Goal: Information Seeking & Learning: Learn about a topic

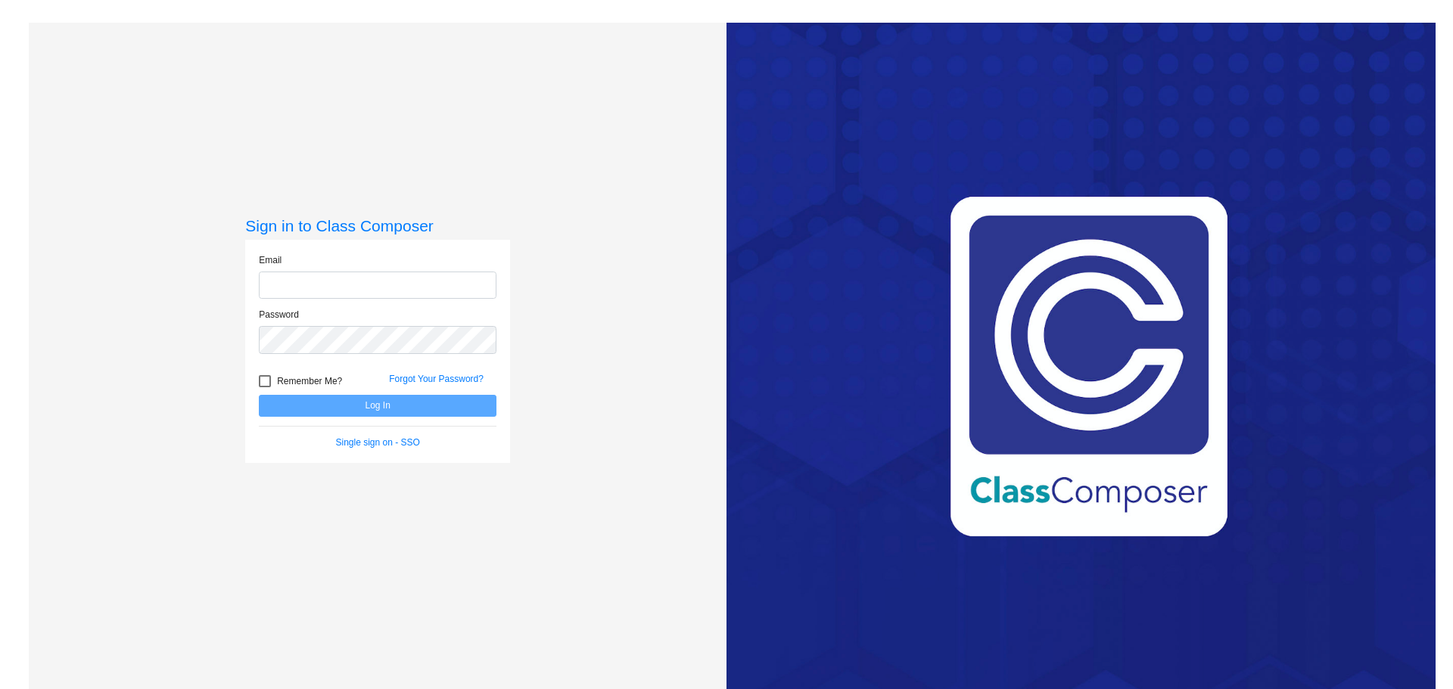
type input "[EMAIL_ADDRESS][DOMAIN_NAME]"
click at [390, 405] on button "Log In" at bounding box center [378, 406] width 238 height 22
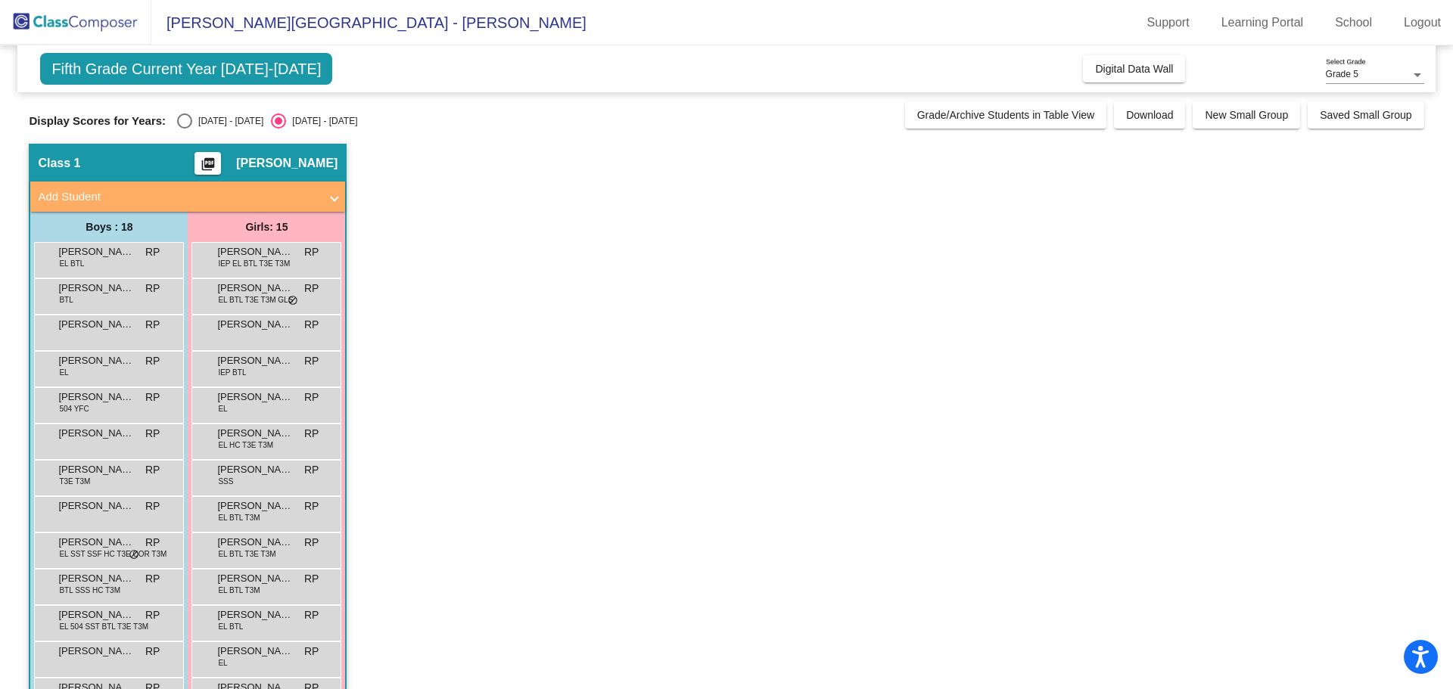
click at [185, 127] on div "Select an option" at bounding box center [184, 121] width 15 height 15
click at [185, 129] on input "[DATE] - [DATE]" at bounding box center [184, 129] width 1 height 1
radio input "true"
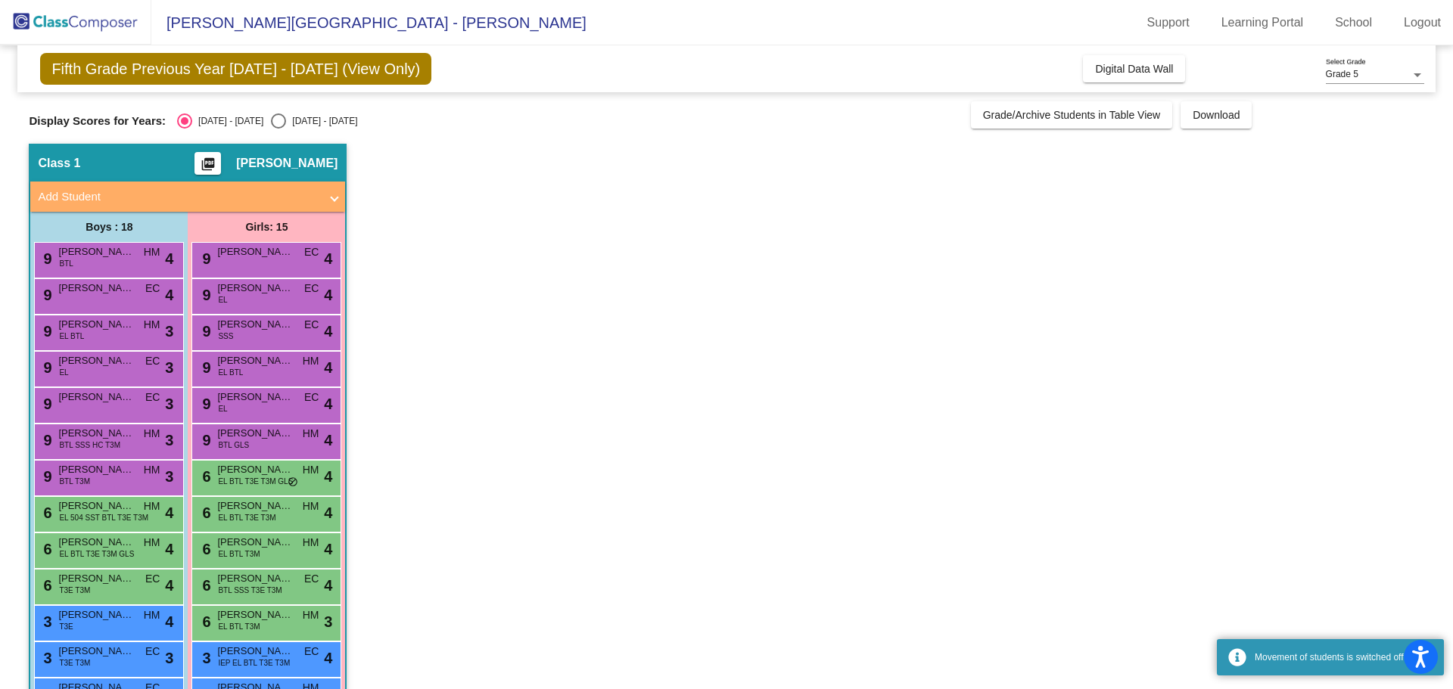
scroll to position [231, 0]
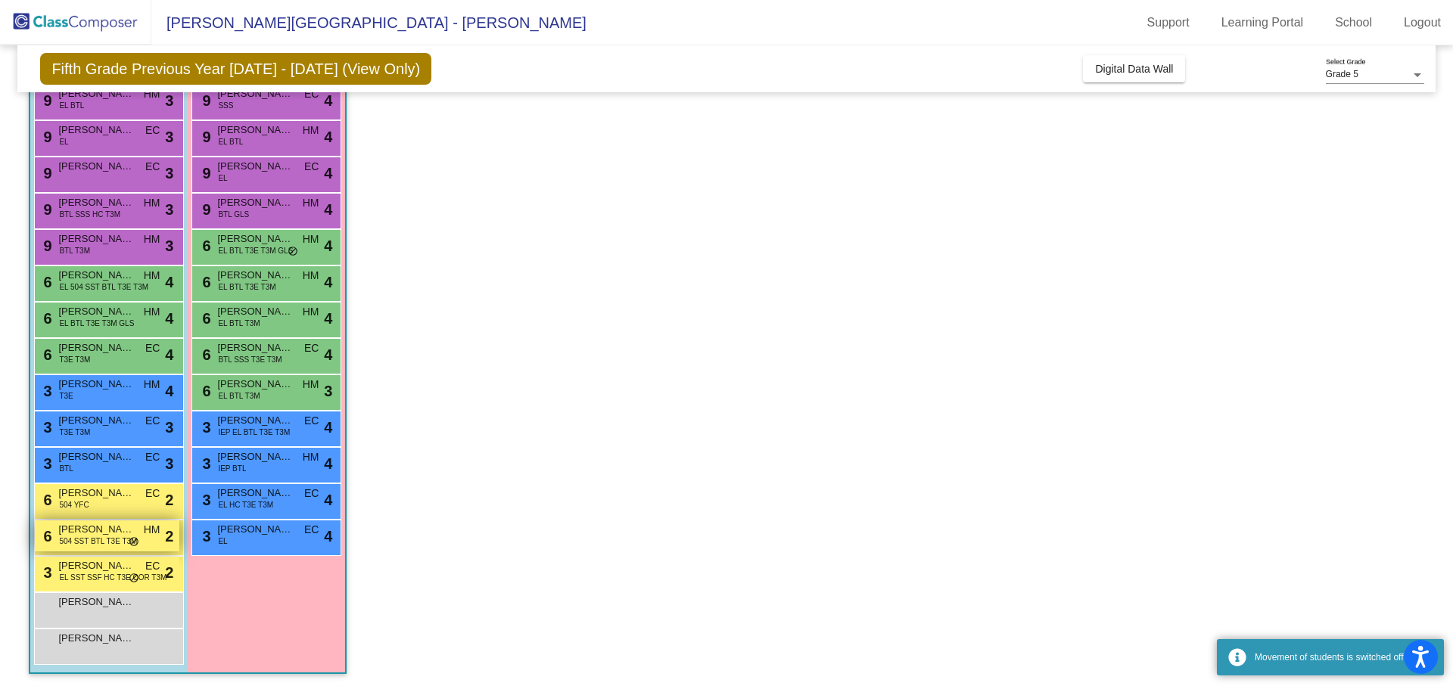
click at [78, 525] on span "[PERSON_NAME]" at bounding box center [96, 529] width 76 height 15
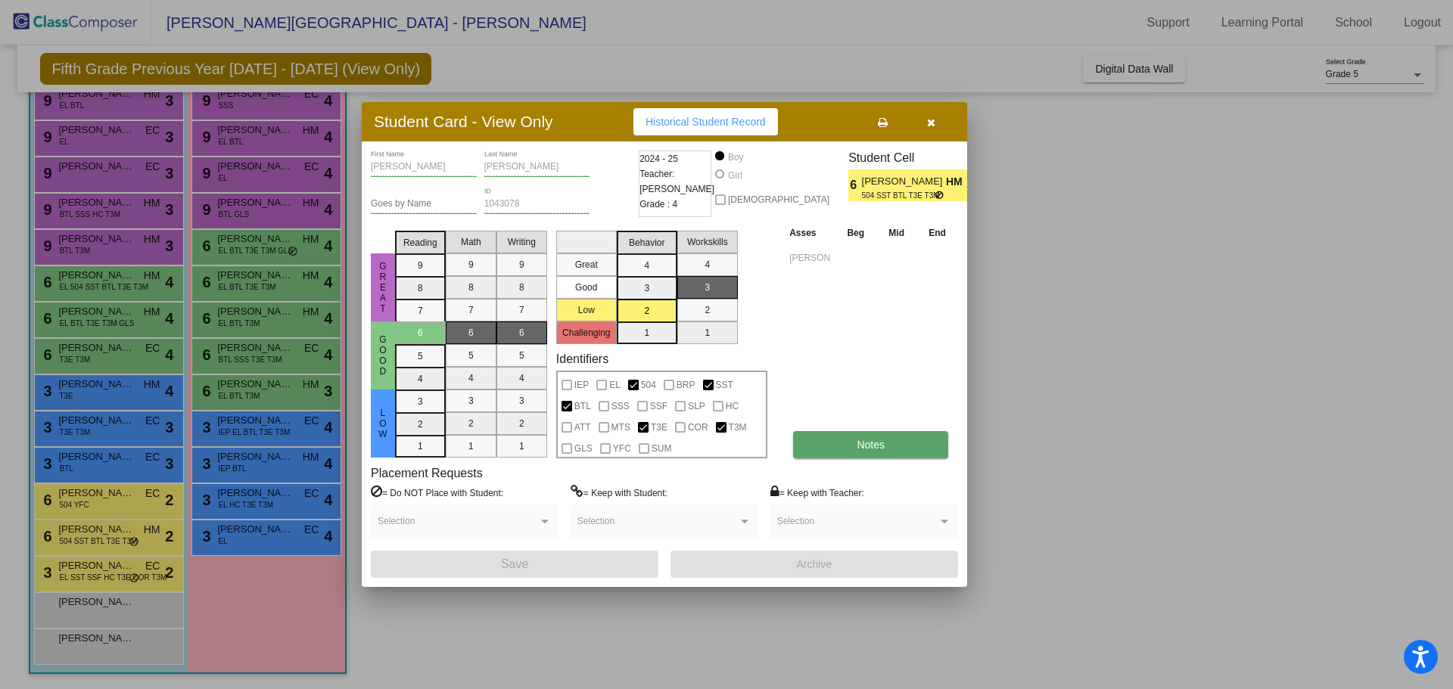
click at [865, 453] on button "Notes" at bounding box center [870, 444] width 155 height 27
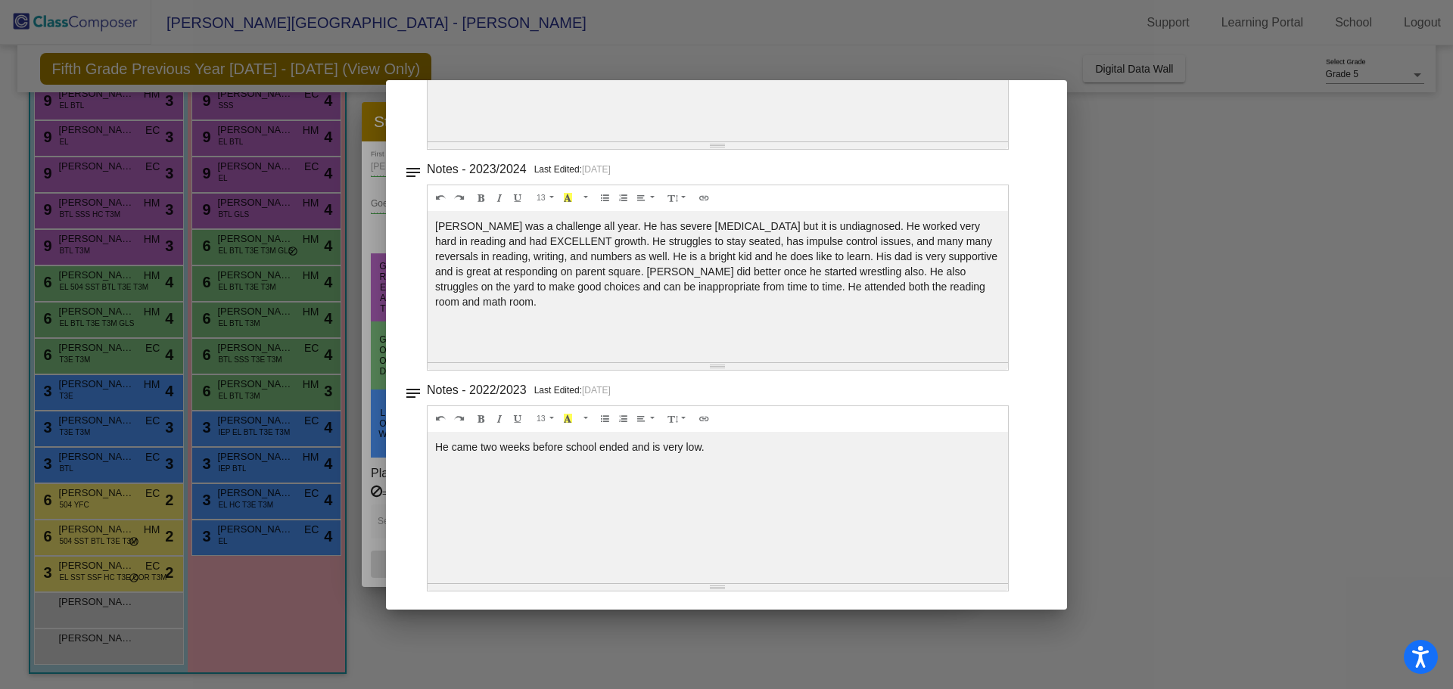
scroll to position [0, 0]
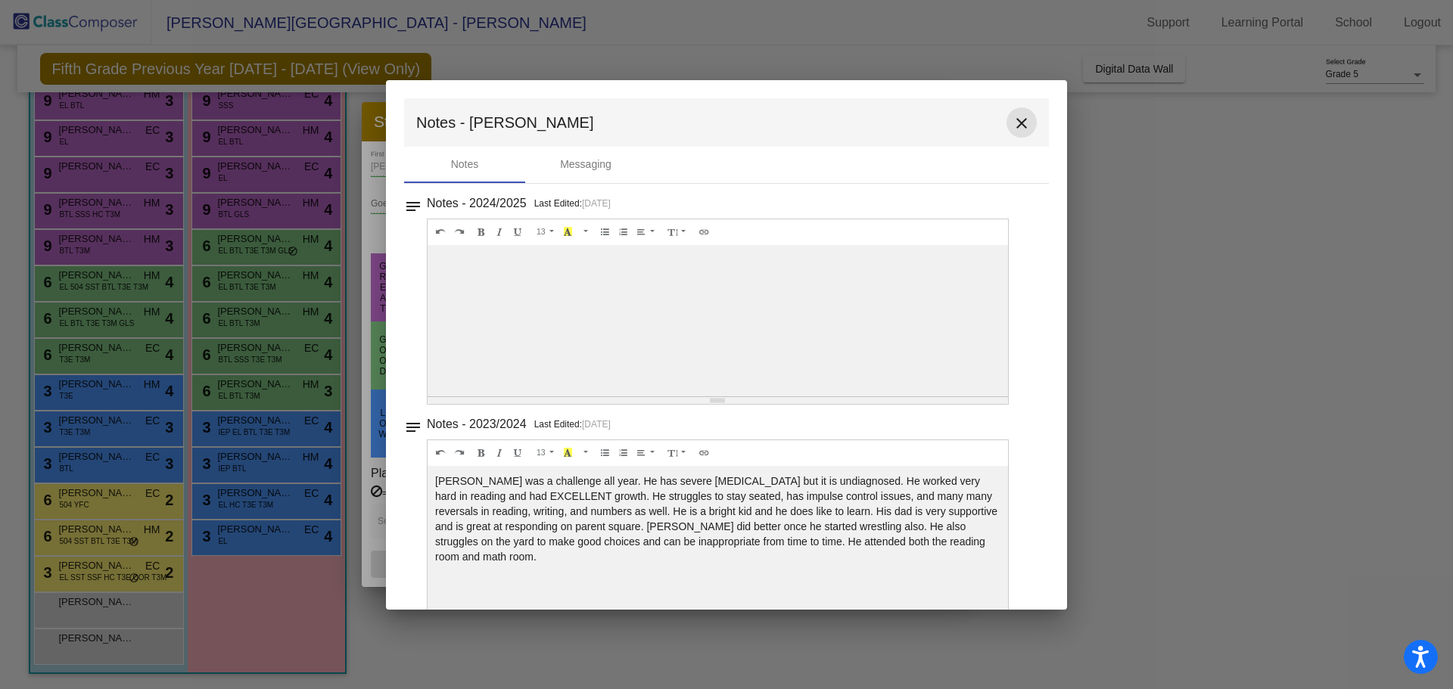
click at [1013, 121] on mat-icon "close" at bounding box center [1022, 123] width 18 height 18
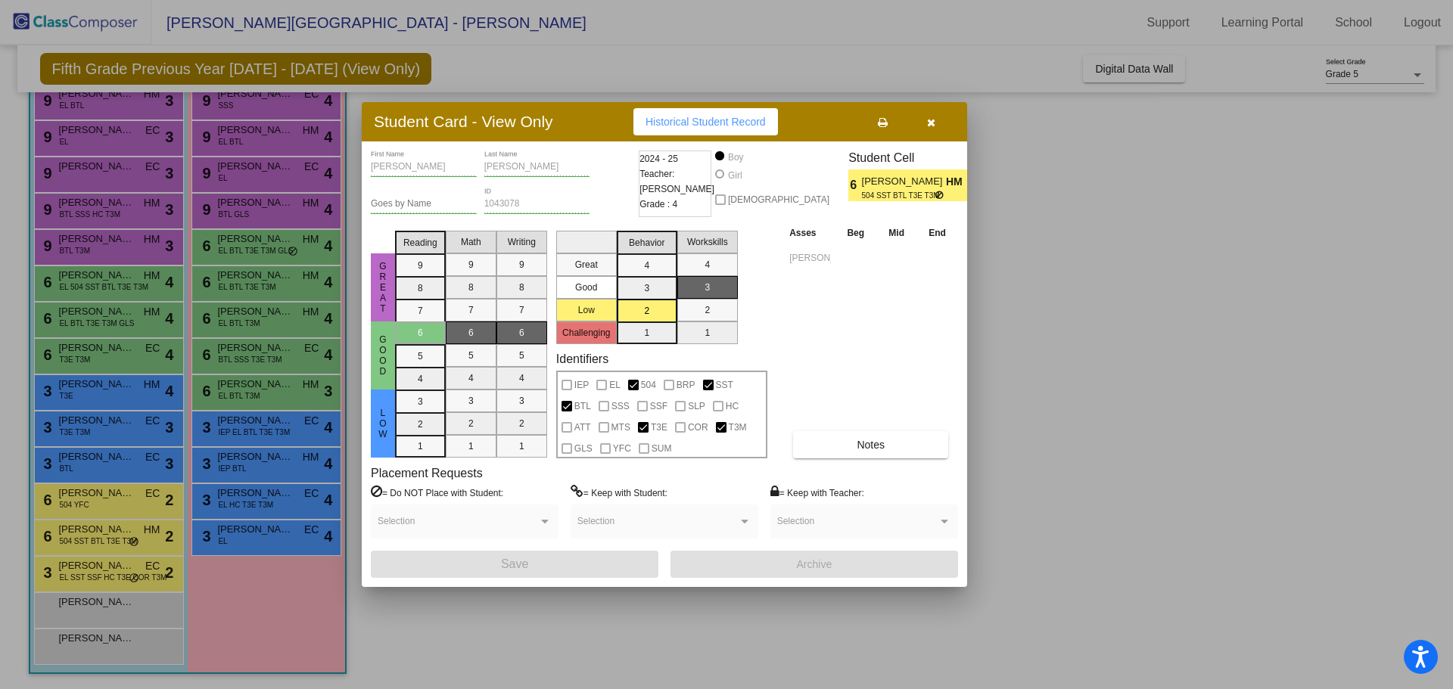
click at [935, 125] on icon "button" at bounding box center [931, 122] width 8 height 11
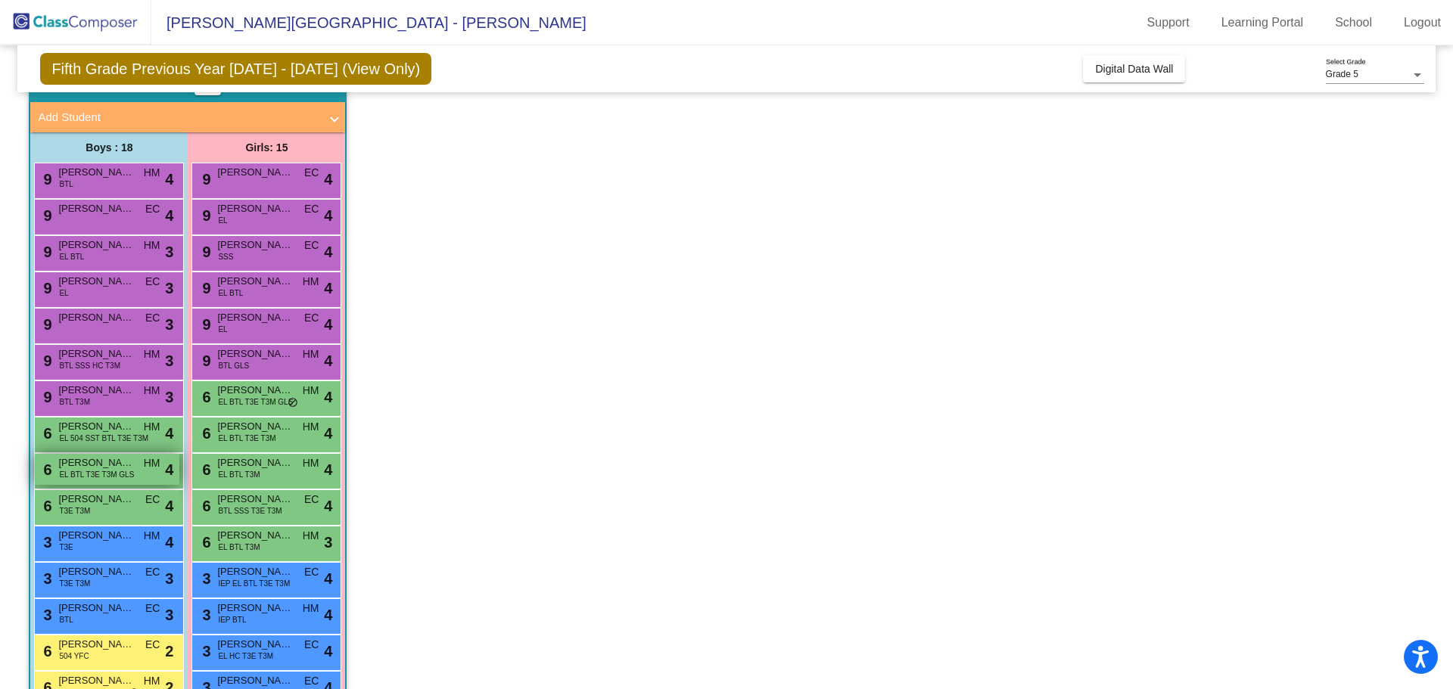
scroll to position [155, 0]
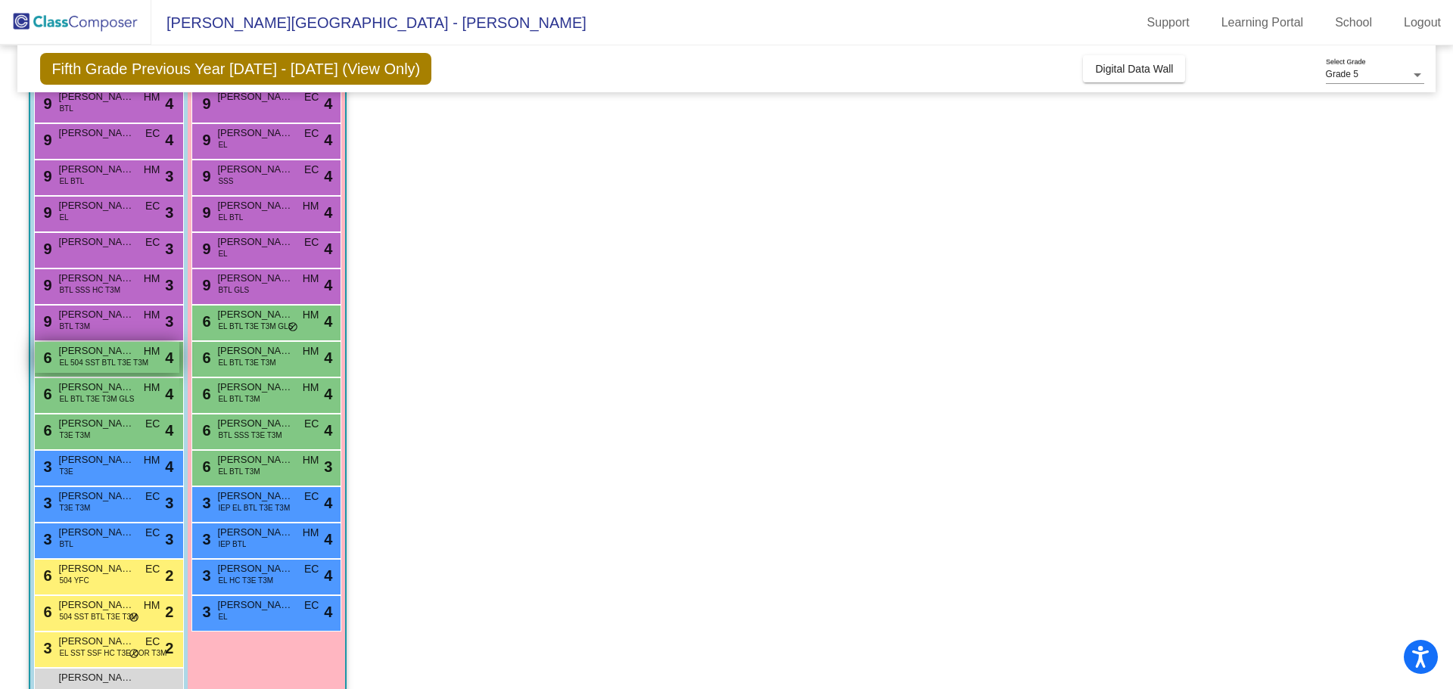
click at [101, 369] on div "6 Julian Mondragon Vega EL 504 SST BTL T3E T3M HM lock do_not_disturb_alt 4" at bounding box center [107, 357] width 145 height 31
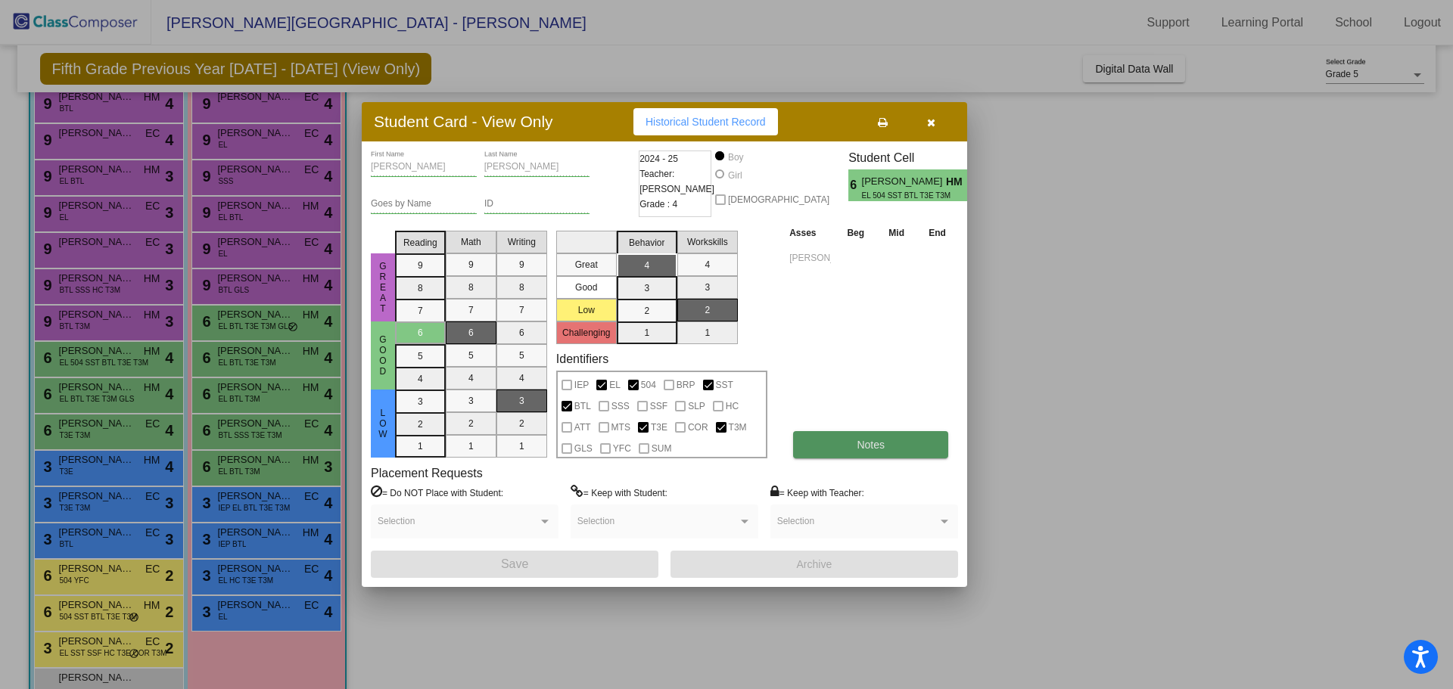
click at [857, 437] on button "Notes" at bounding box center [870, 444] width 155 height 27
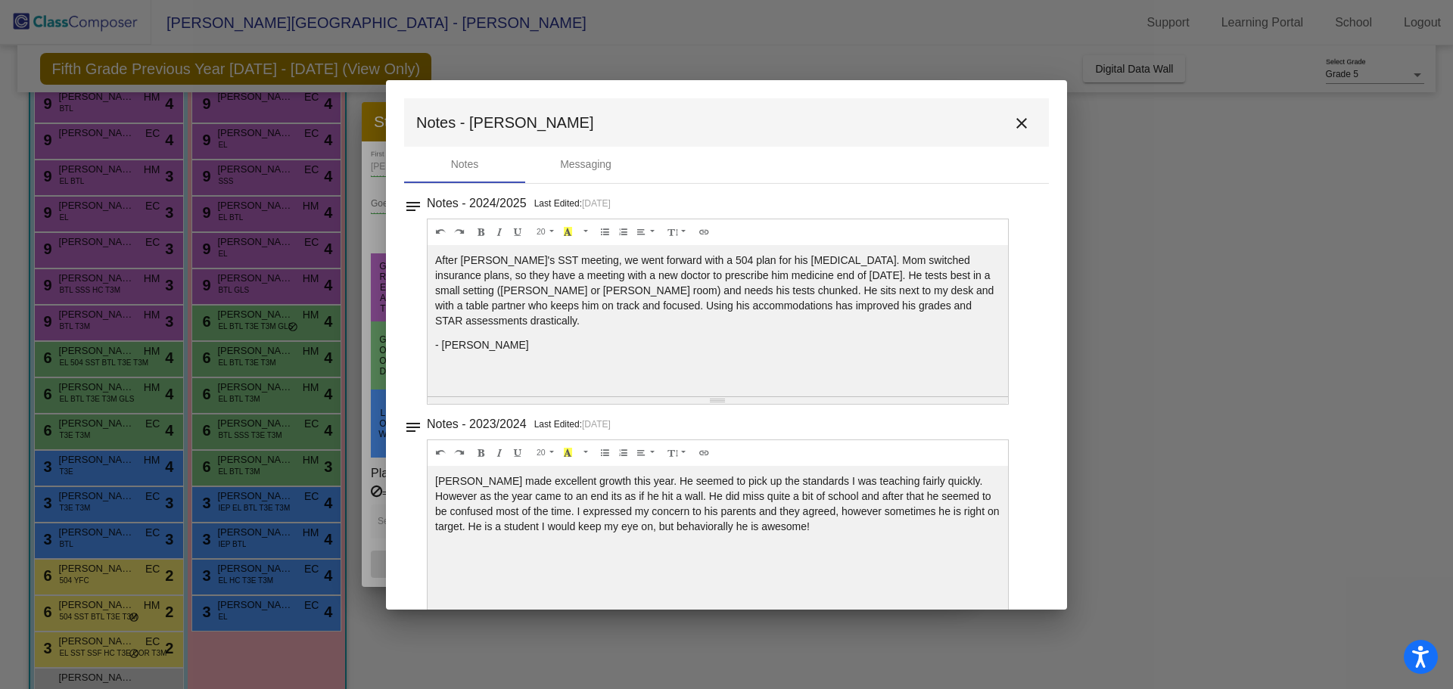
click at [1026, 120] on button "close" at bounding box center [1021, 122] width 30 height 30
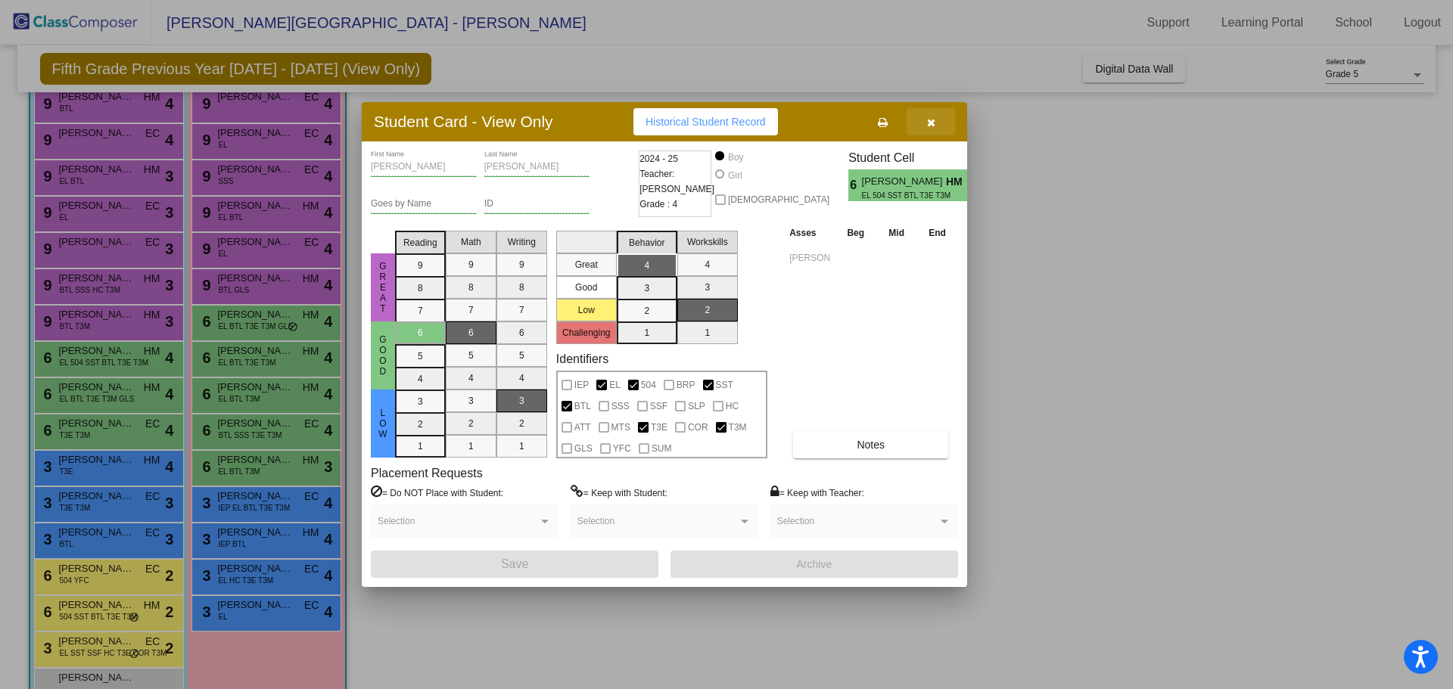
click at [928, 114] on button "button" at bounding box center [931, 121] width 48 height 27
